Goal: Entertainment & Leisure: Browse casually

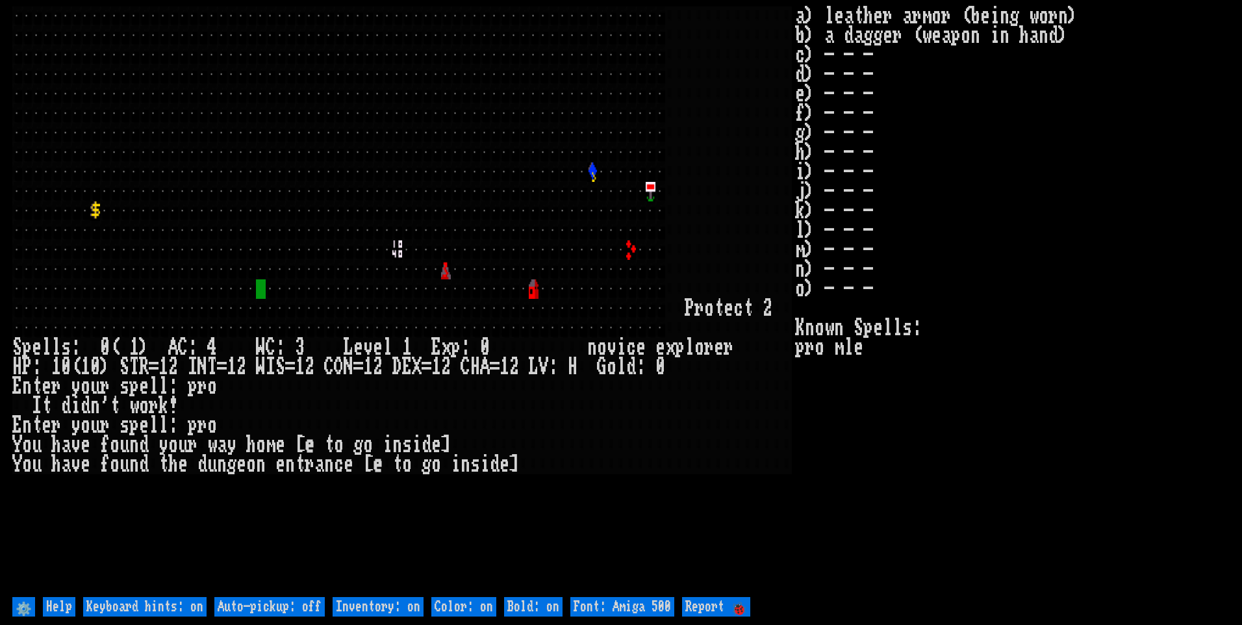
click at [311, 606] on off "Auto-pickup: off" at bounding box center [269, 606] width 110 height 19
type off "Auto-pickup: on"
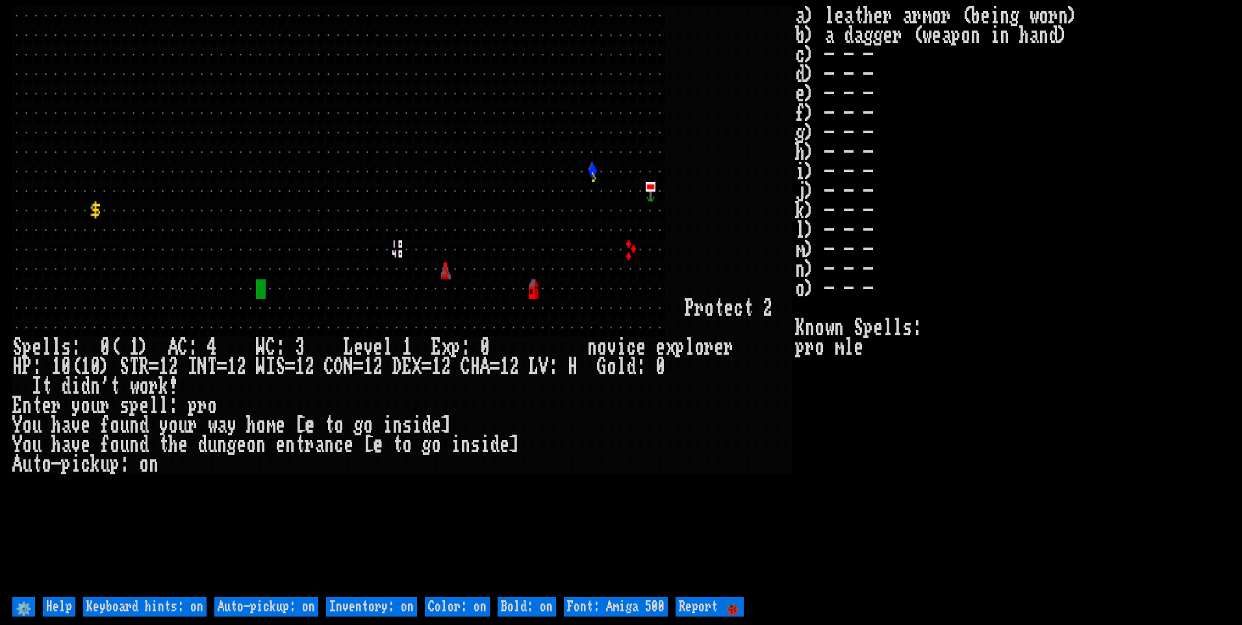
click at [381, 600] on on "Inventory: on" at bounding box center [371, 606] width 91 height 19
type on "Inventory: off"
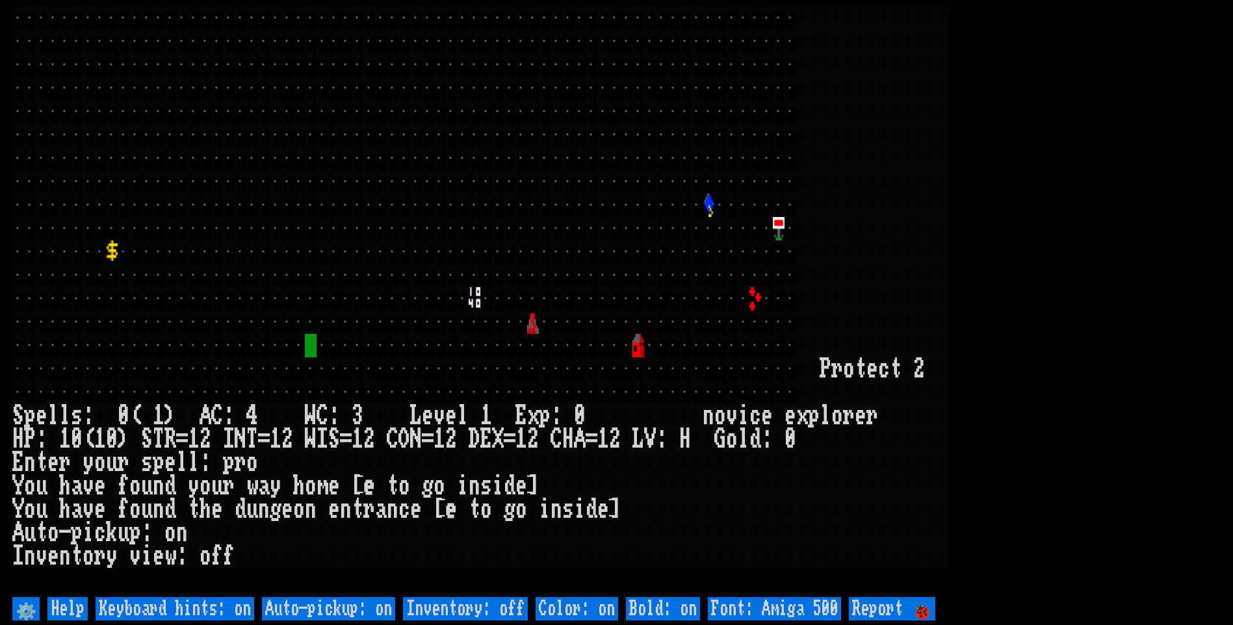
click at [790, 598] on 500 "Font: Amiga 500" at bounding box center [774, 608] width 133 height 23
type 500 "Font: Amiga 1200"
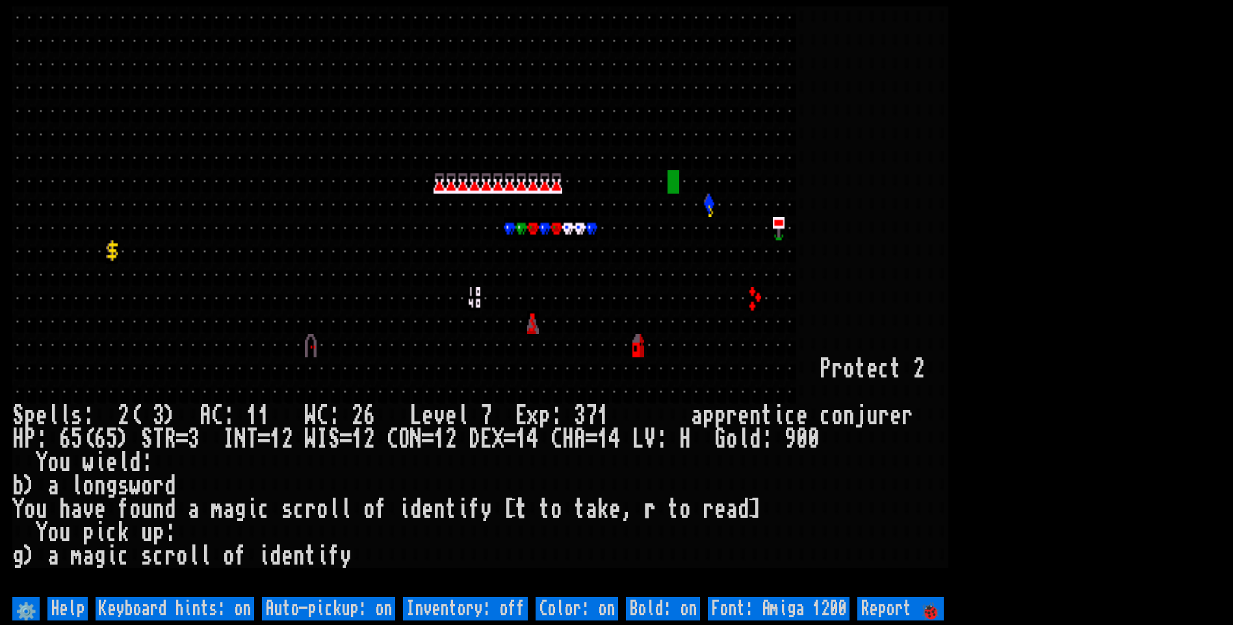
click at [365, 610] on off "Auto-pickup: on" at bounding box center [328, 608] width 133 height 23
type off "Auto-pickup: off"
